Goal: Information Seeking & Learning: Learn about a topic

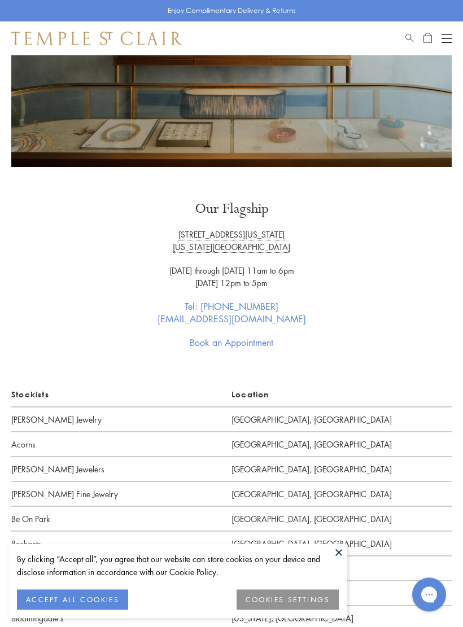
scroll to position [173, 0]
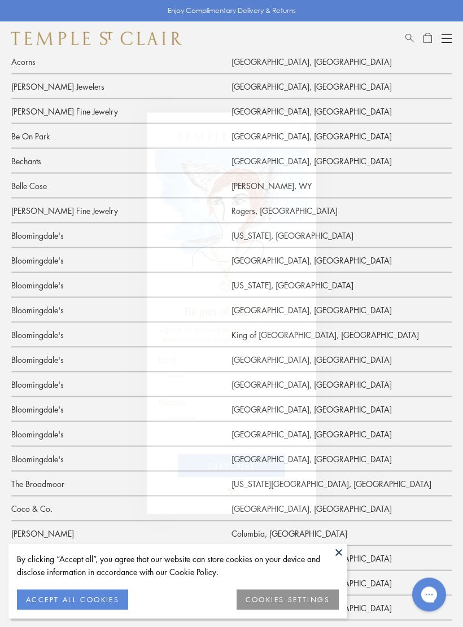
click at [307, 119] on icon "Close dialog" at bounding box center [303, 126] width 14 height 14
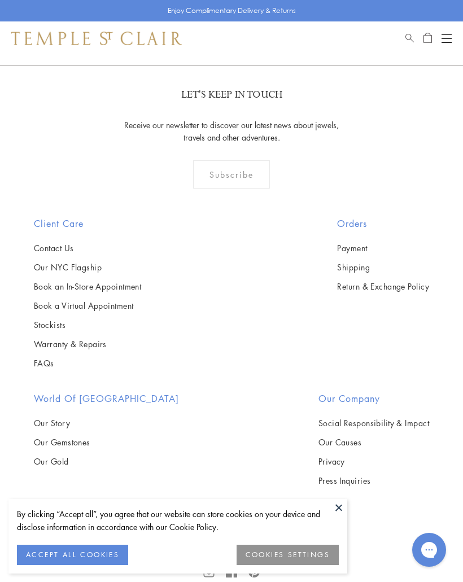
scroll to position [2653, 0]
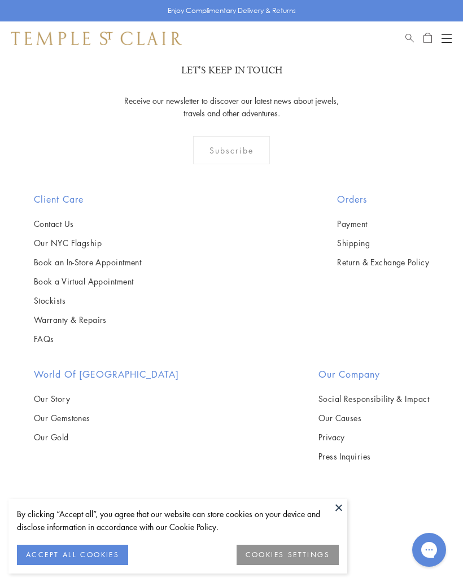
click at [335, 507] on button at bounding box center [338, 507] width 17 height 17
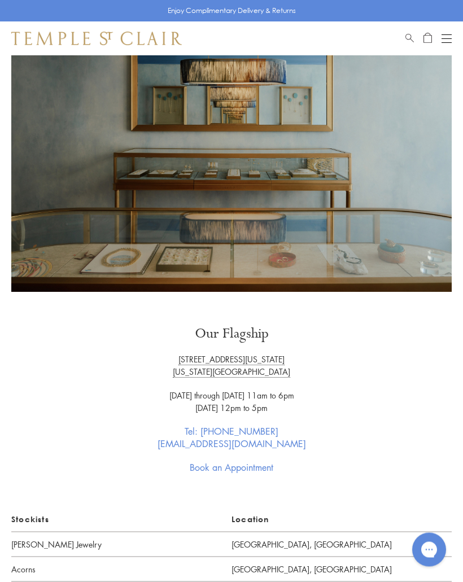
scroll to position [0, 0]
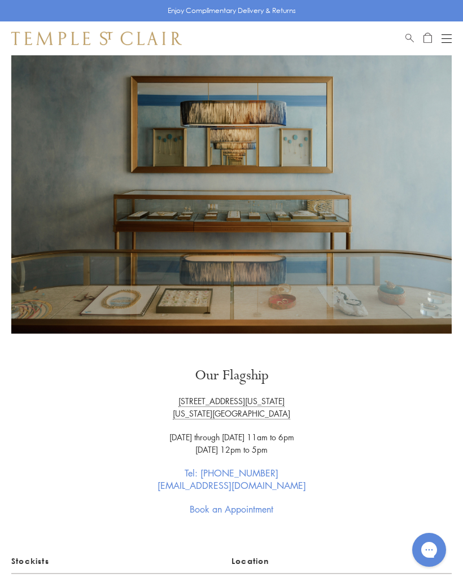
click at [447, 29] on div "Shop Shop Categories Amulets Pendants & Charms Lockets Chains & Leather Cords E…" at bounding box center [231, 38] width 463 height 34
click at [448, 39] on button "Open navigation" at bounding box center [447, 39] width 10 height 14
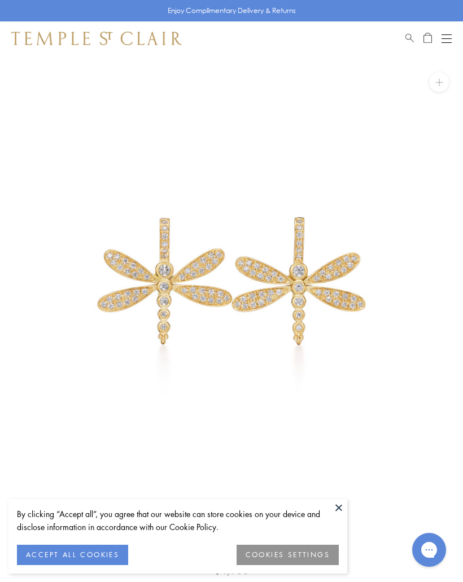
click at [343, 507] on button at bounding box center [338, 507] width 17 height 17
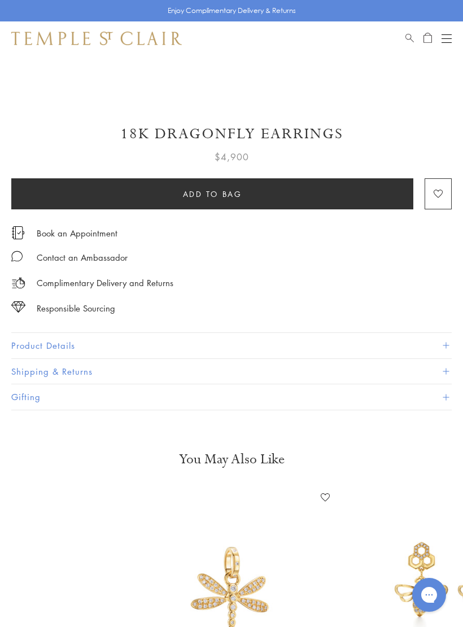
click at [437, 342] on button "Product Details" at bounding box center [231, 345] width 441 height 25
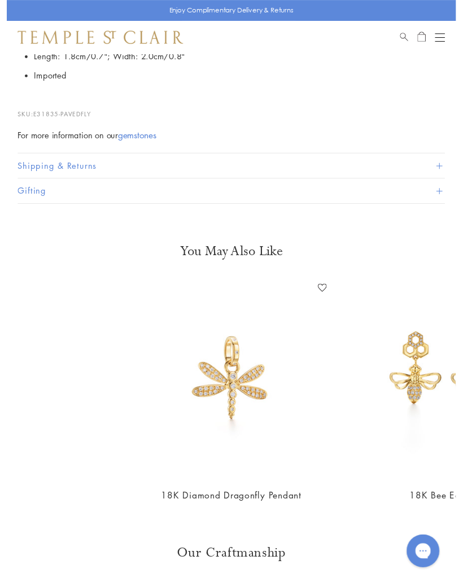
scroll to position [842, 0]
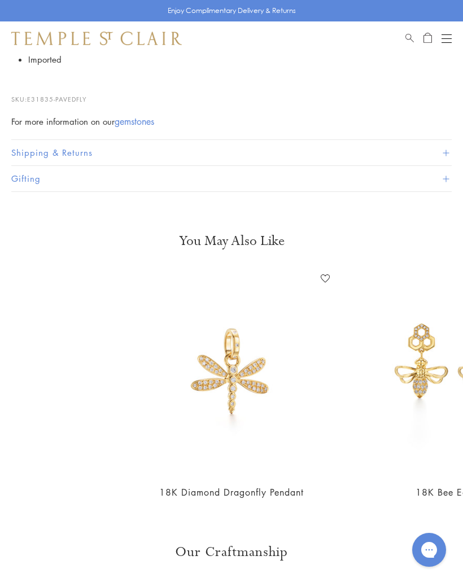
click at [440, 173] on button "Gifting" at bounding box center [231, 178] width 441 height 25
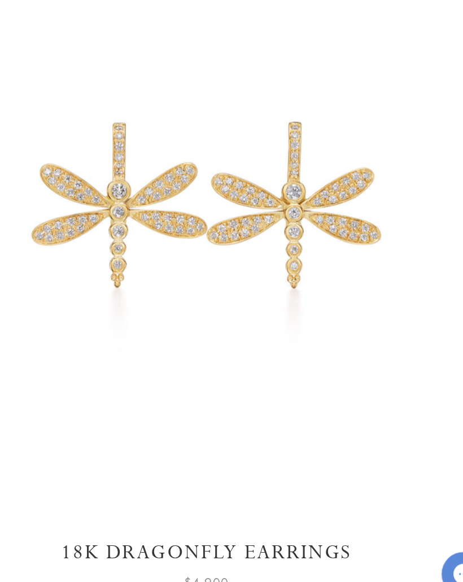
scroll to position [0, 0]
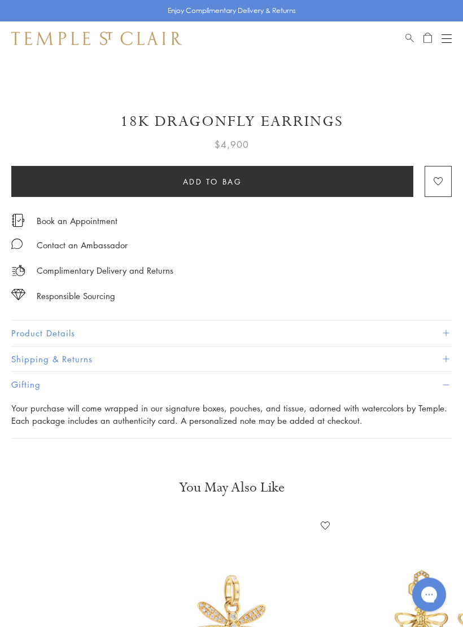
click at [404, 334] on button "Product Details" at bounding box center [231, 333] width 441 height 25
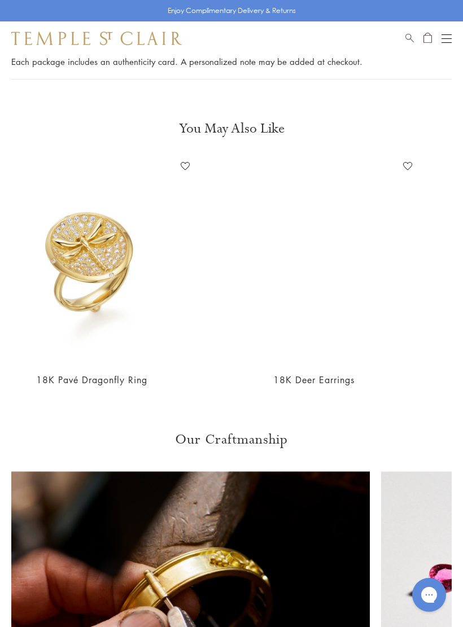
scroll to position [0, 584]
click at [94, 261] on img at bounding box center [92, 261] width 206 height 206
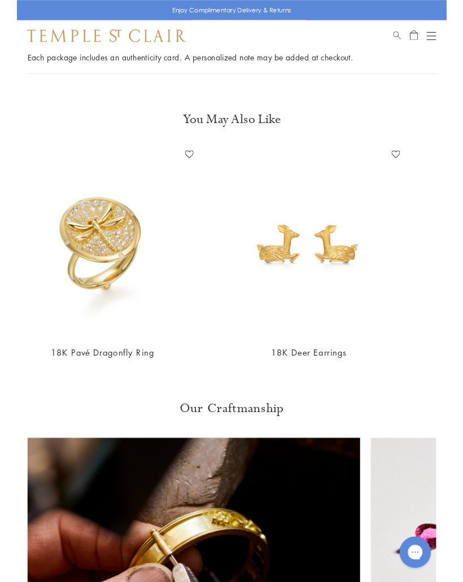
scroll to position [1040, 0]
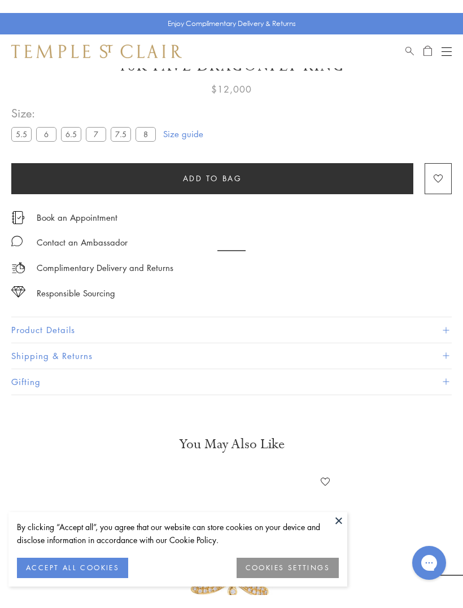
scroll to position [55, 0]
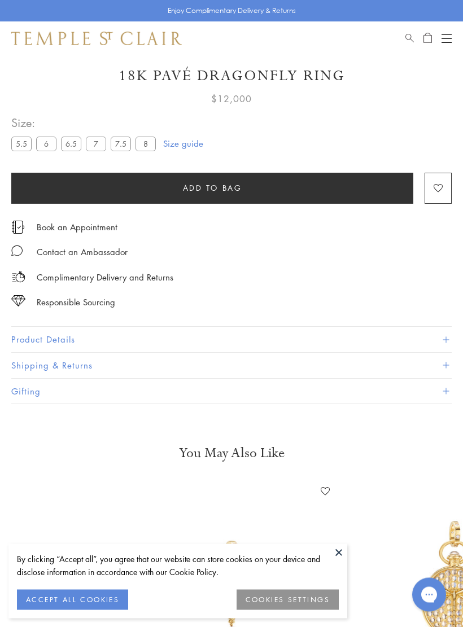
click at [404, 339] on button "Product Details" at bounding box center [231, 340] width 441 height 25
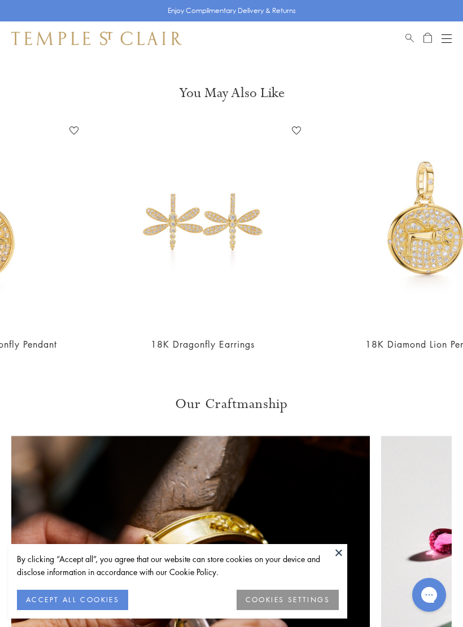
scroll to position [0, 439]
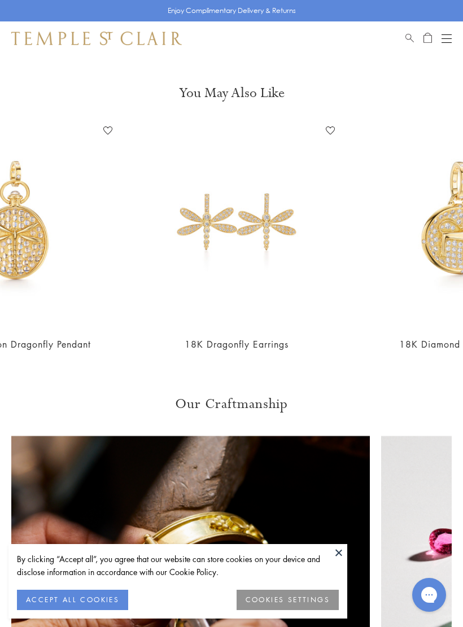
click at [284, 237] on img at bounding box center [237, 225] width 206 height 206
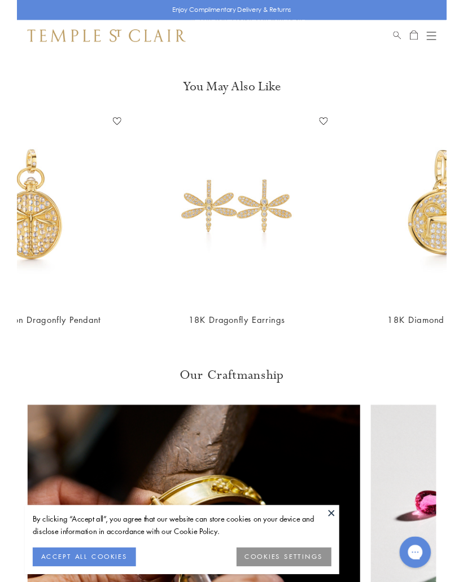
scroll to position [1120, 0]
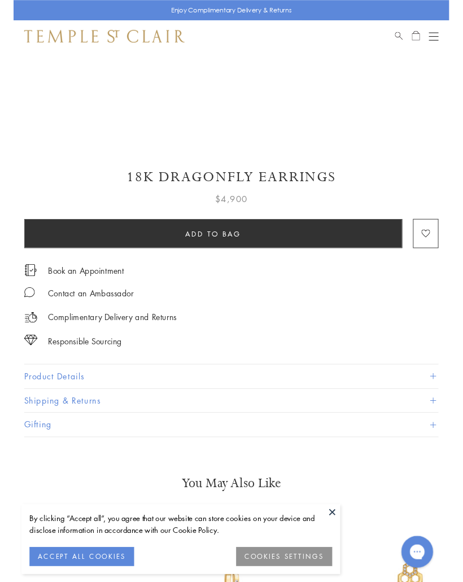
scroll to position [396, 0]
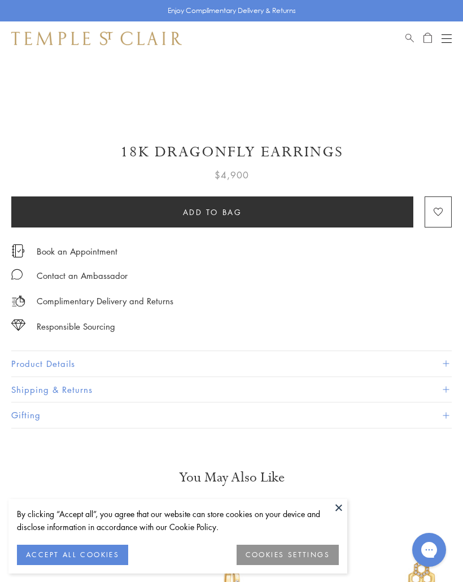
click at [121, 149] on h1 "18K Dragonfly Earrings" at bounding box center [231, 152] width 441 height 20
